Goal: Find specific fact: Find specific fact

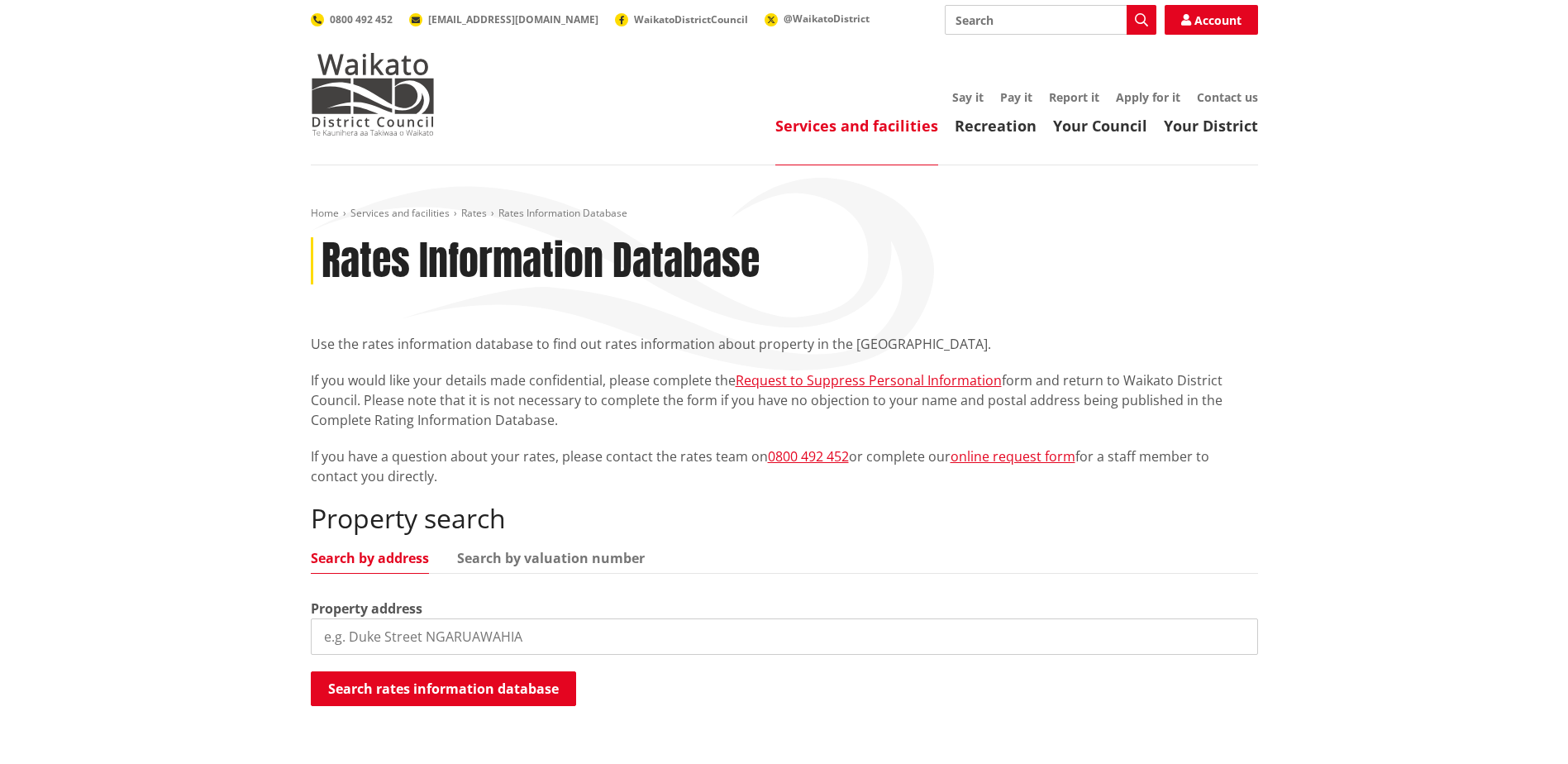
click at [538, 635] on input "search" at bounding box center [784, 637] width 947 height 36
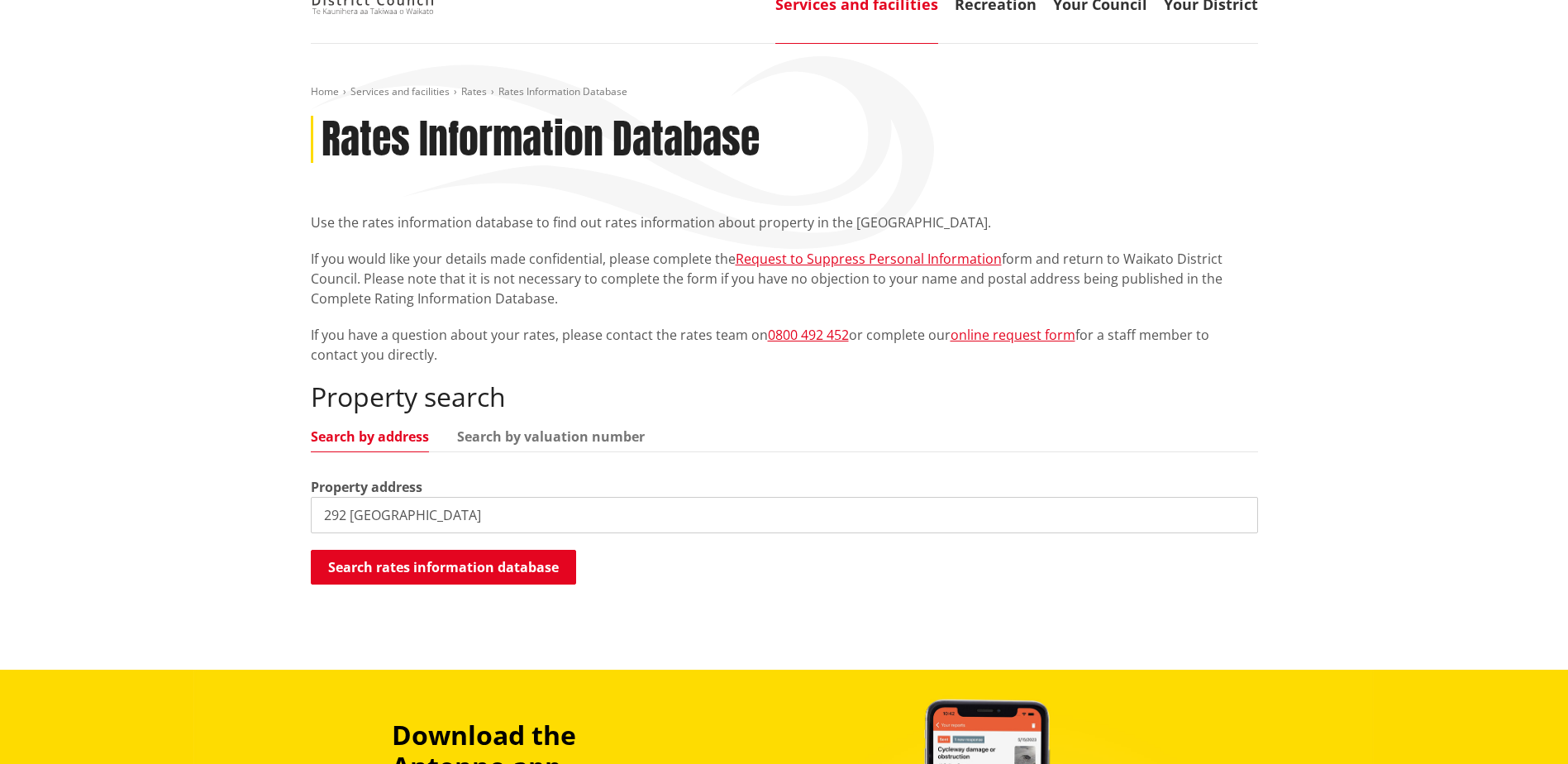
scroll to position [166, 0]
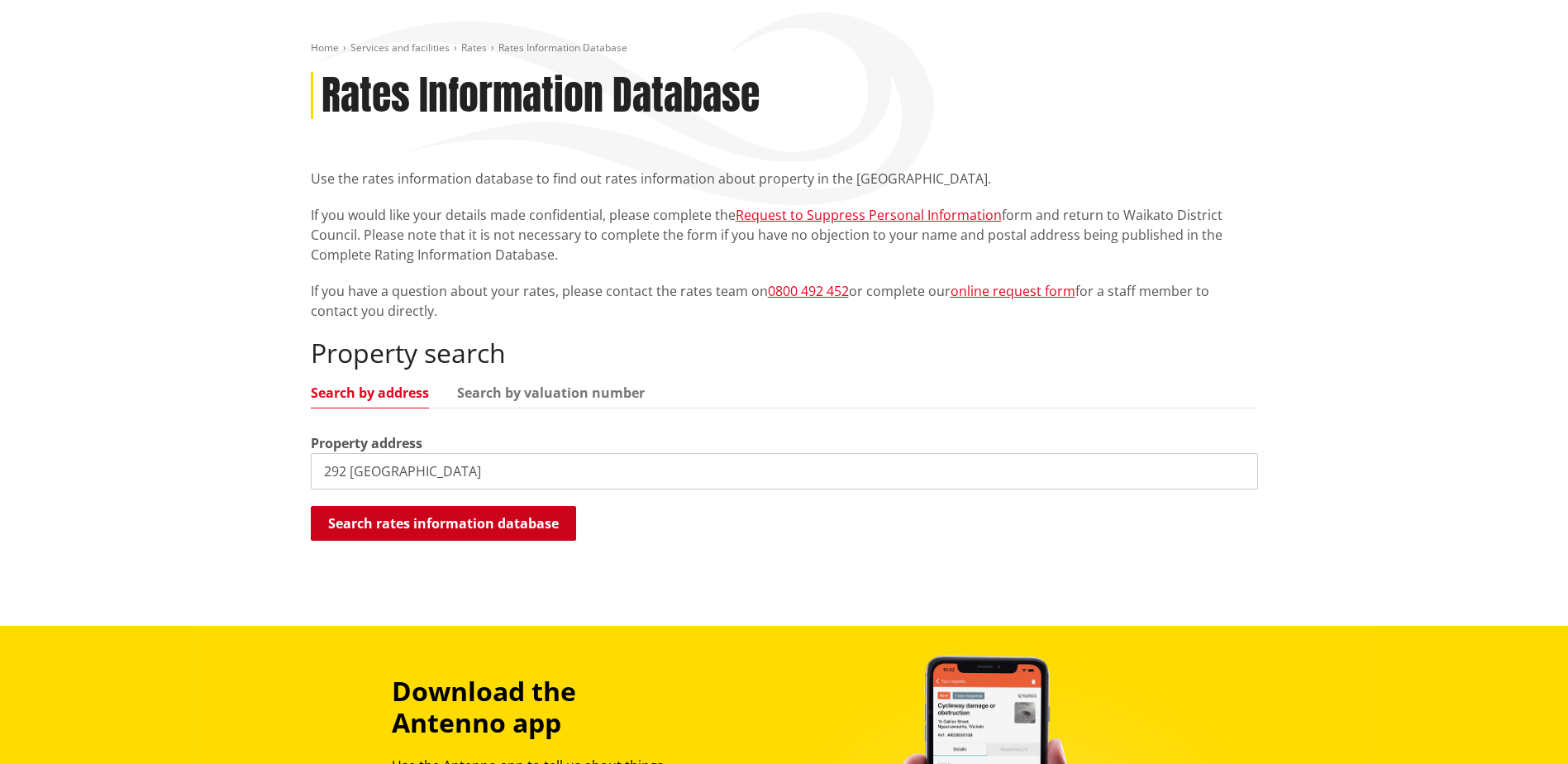
type input "292 [GEOGRAPHIC_DATA]"
click at [483, 515] on button "Search rates information database" at bounding box center [443, 523] width 265 height 34
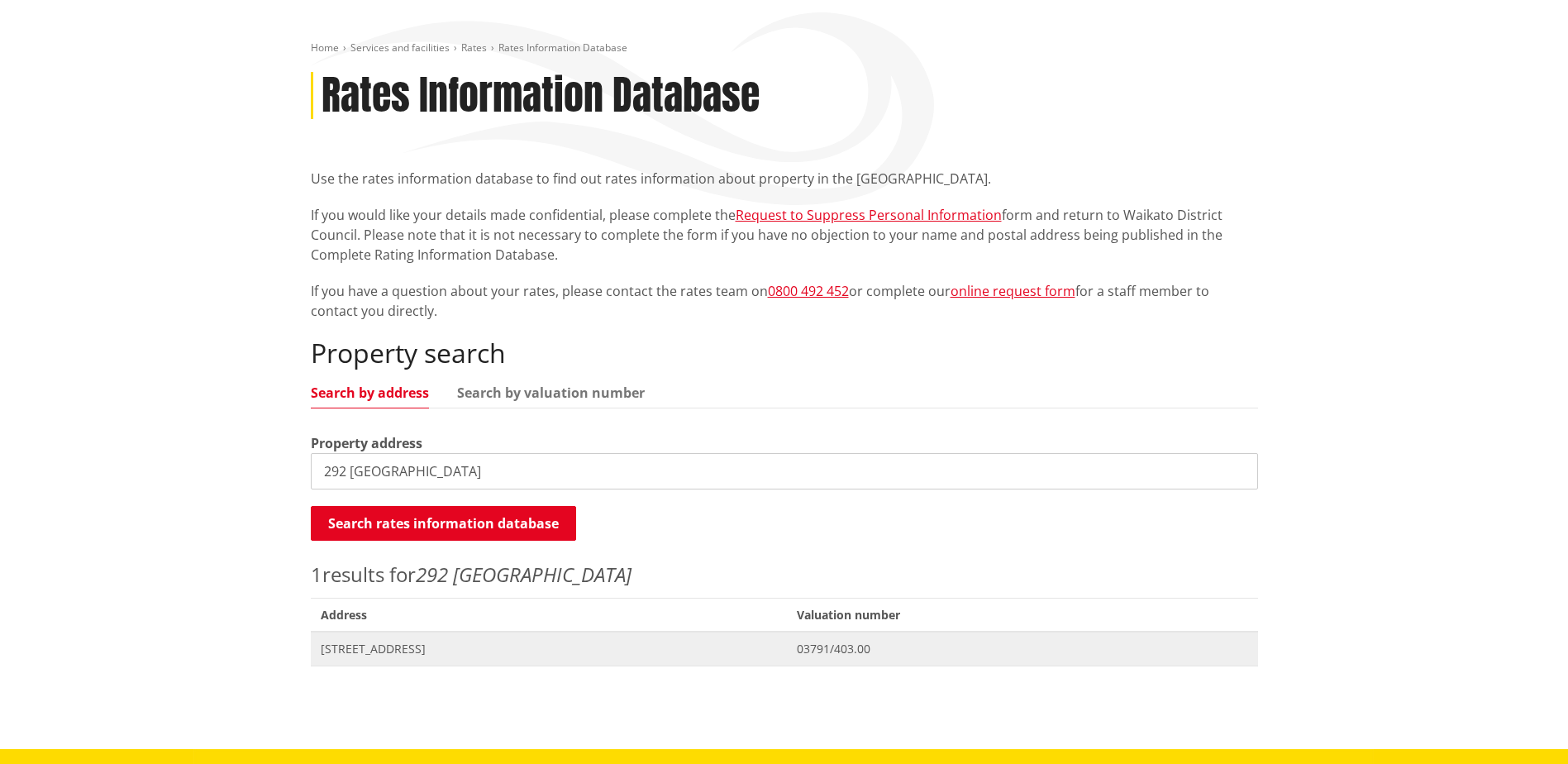
click at [411, 650] on span "[STREET_ADDRESS]" at bounding box center [549, 650] width 457 height 17
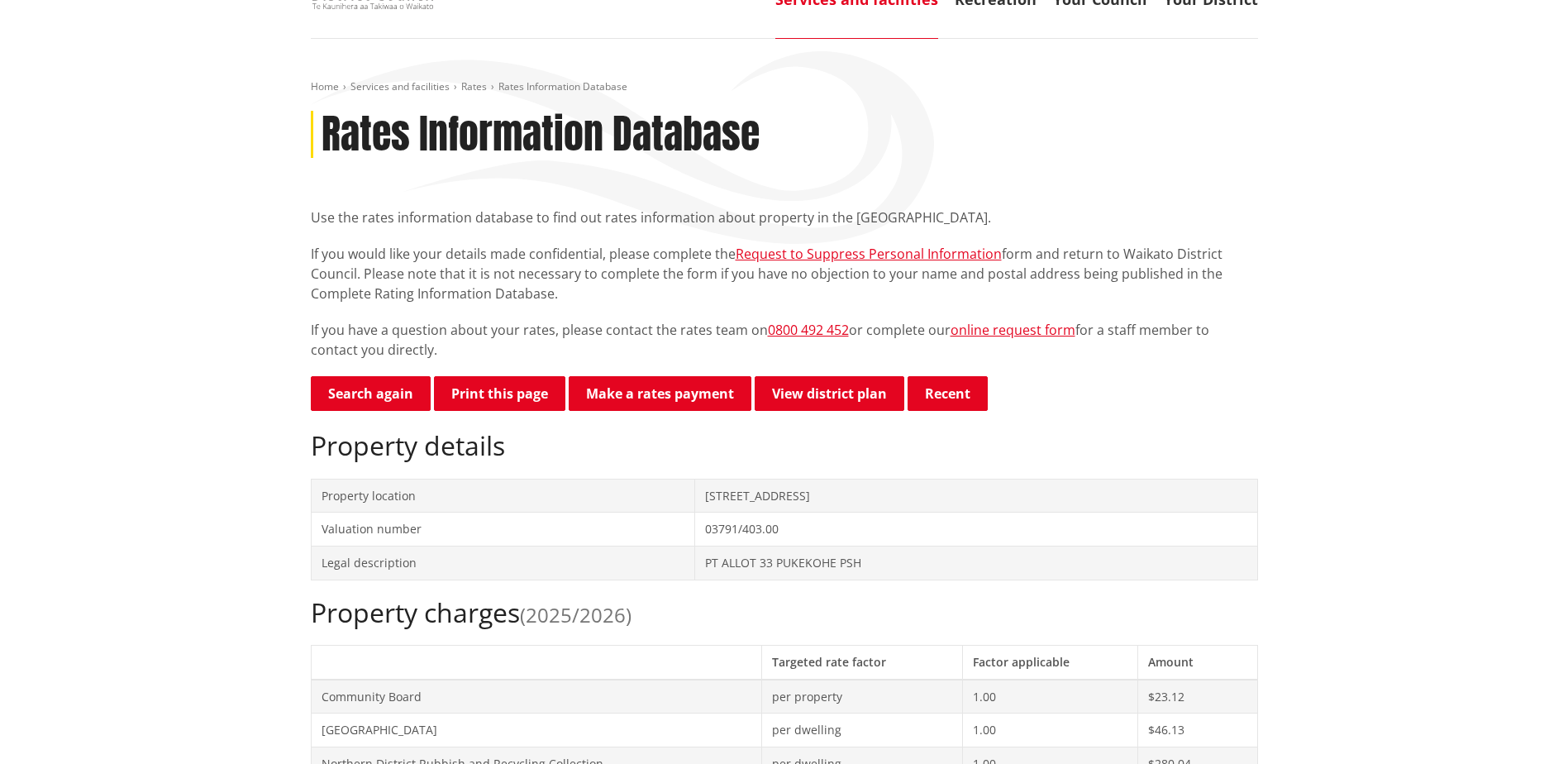
scroll to position [330, 0]
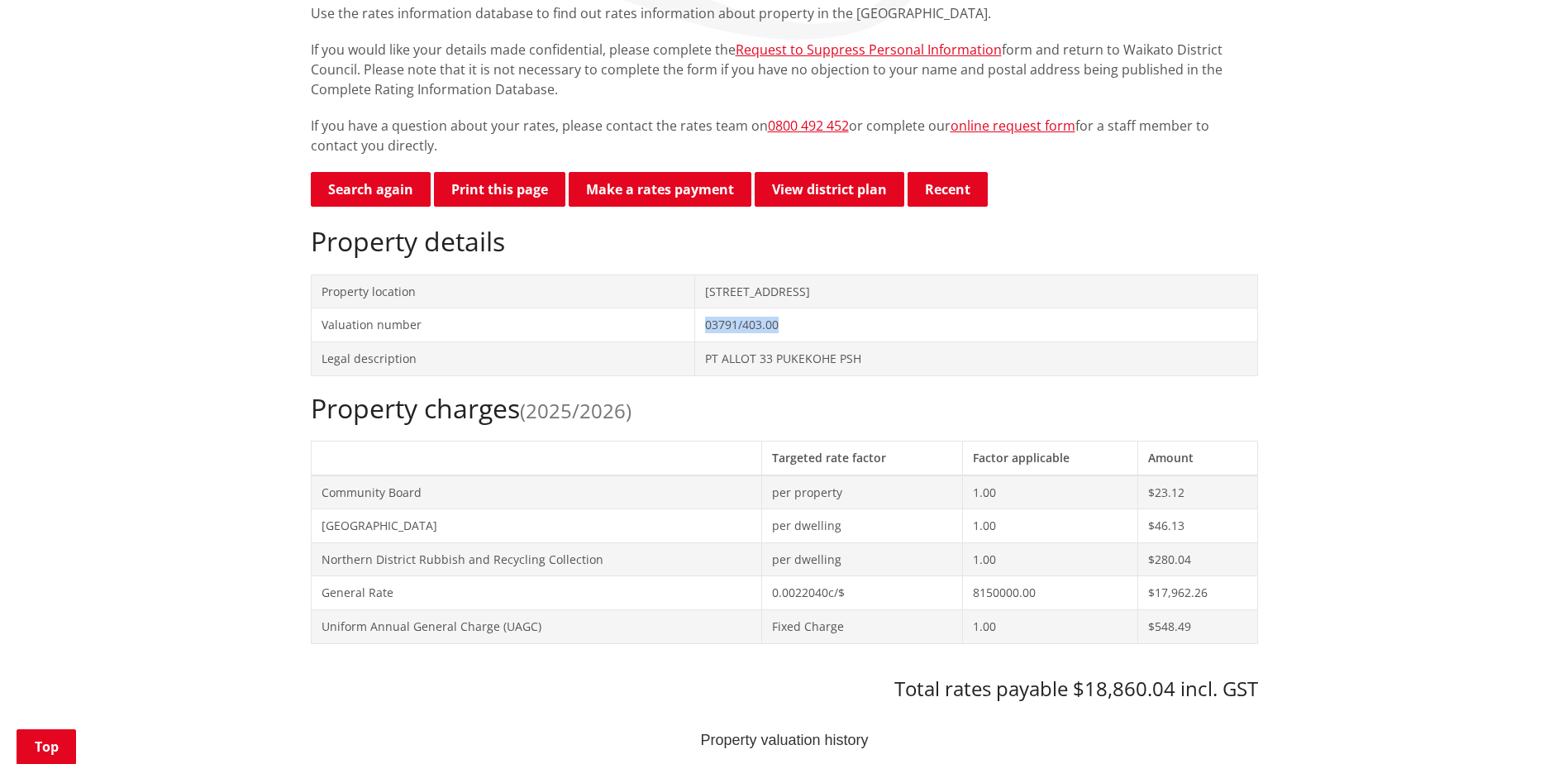
drag, startPoint x: 683, startPoint y: 326, endPoint x: 782, endPoint y: 326, distance: 99.0
click at [782, 326] on td "03791/403.00" at bounding box center [975, 325] width 563 height 34
copy td "03791/403.00"
